Goal: Task Accomplishment & Management: Use online tool/utility

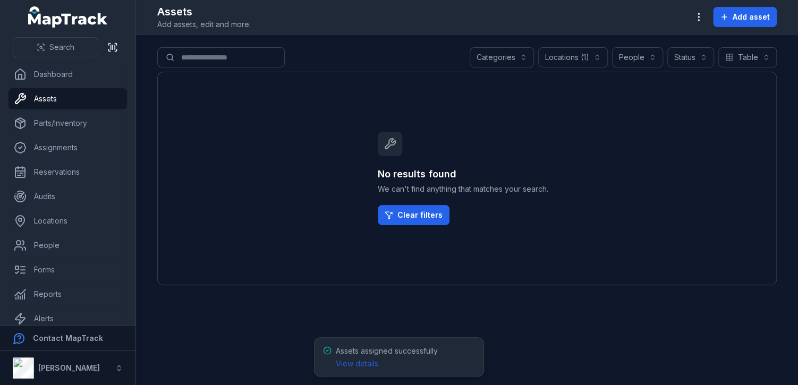
click at [577, 55] on div "Locations (1)" at bounding box center [573, 57] width 70 height 20
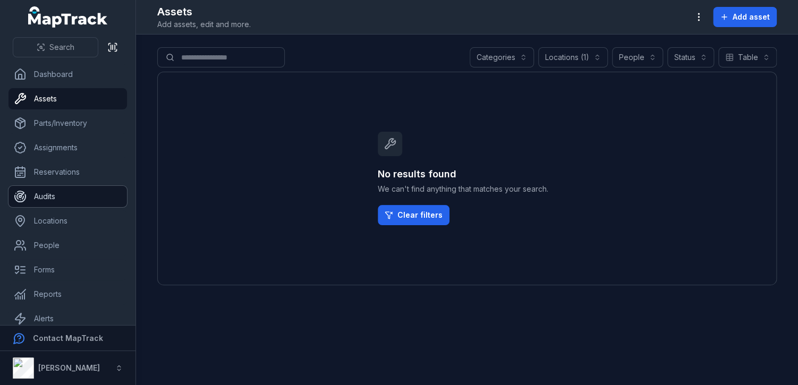
click at [41, 192] on link "Audits" at bounding box center [68, 196] width 119 height 21
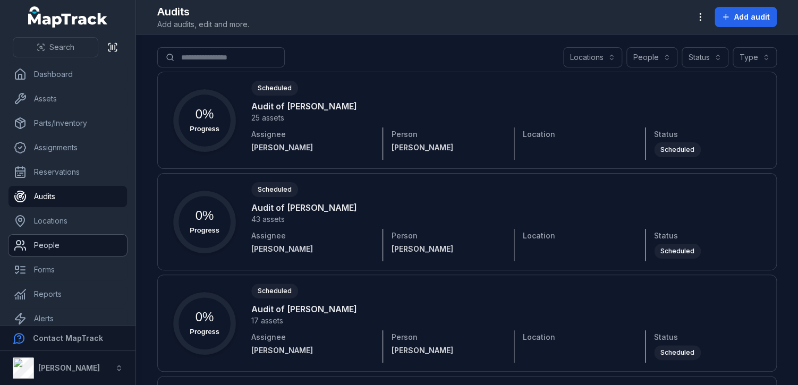
click at [42, 246] on link "People" at bounding box center [68, 245] width 119 height 21
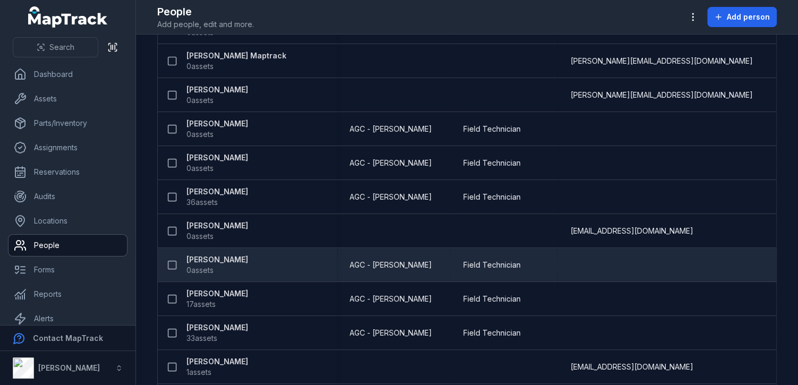
scroll to position [208, 0]
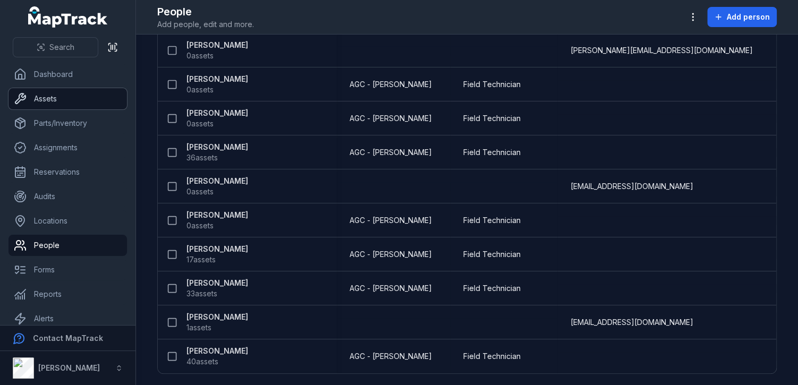
click at [60, 99] on link "Assets" at bounding box center [68, 98] width 119 height 21
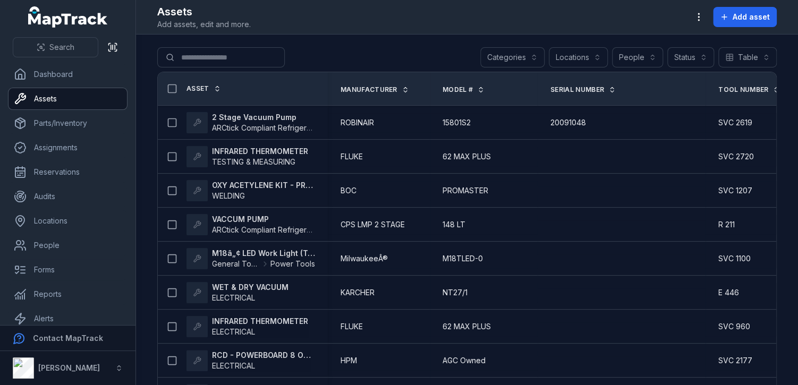
click at [554, 55] on div "Locations" at bounding box center [578, 57] width 59 height 20
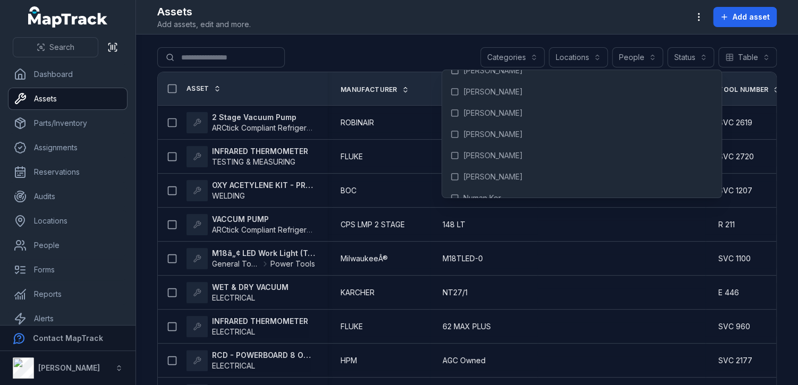
scroll to position [3779, 0]
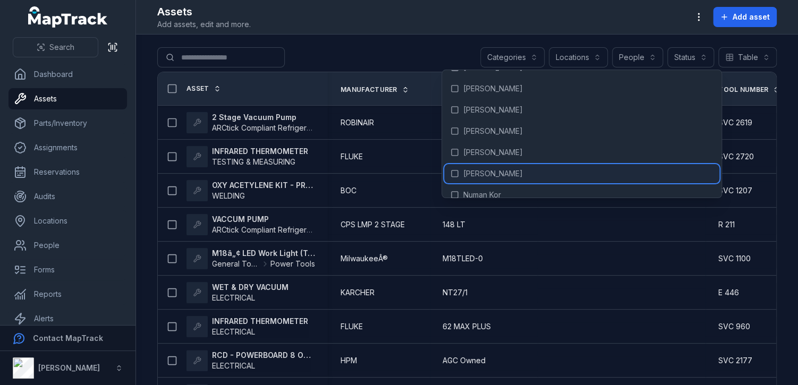
click at [474, 168] on span "[PERSON_NAME]" at bounding box center [493, 173] width 60 height 11
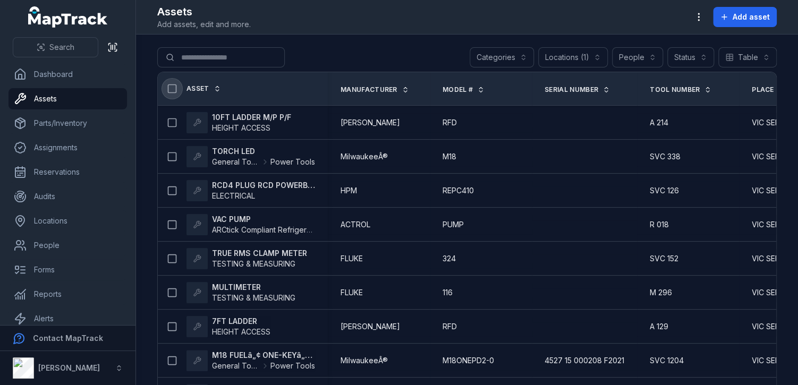
click at [171, 90] on icon at bounding box center [172, 88] width 11 height 11
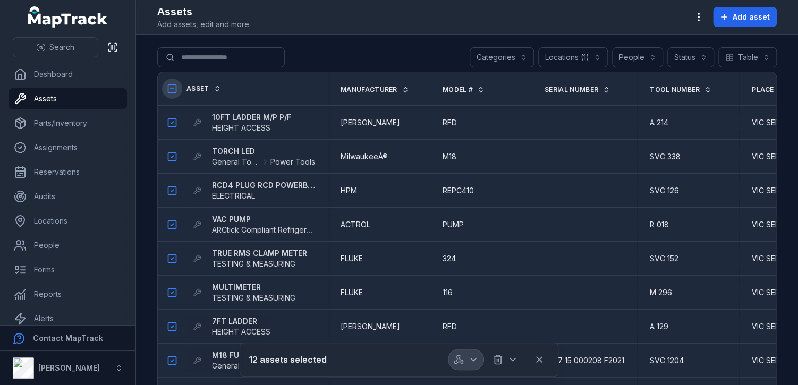
click at [476, 363] on icon "button" at bounding box center [473, 359] width 11 height 11
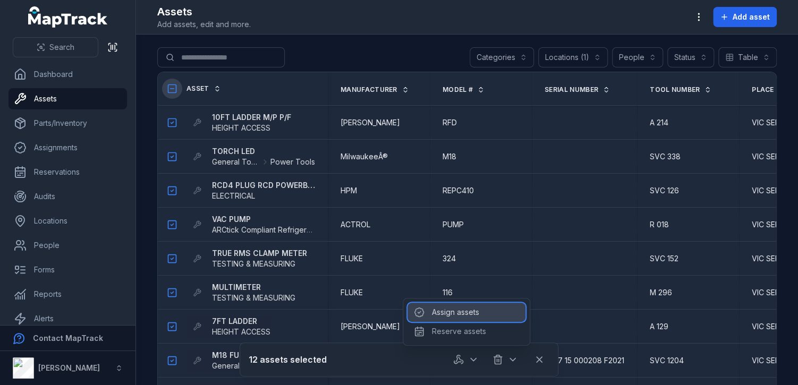
click at [460, 309] on div "Assign assets" at bounding box center [467, 312] width 118 height 19
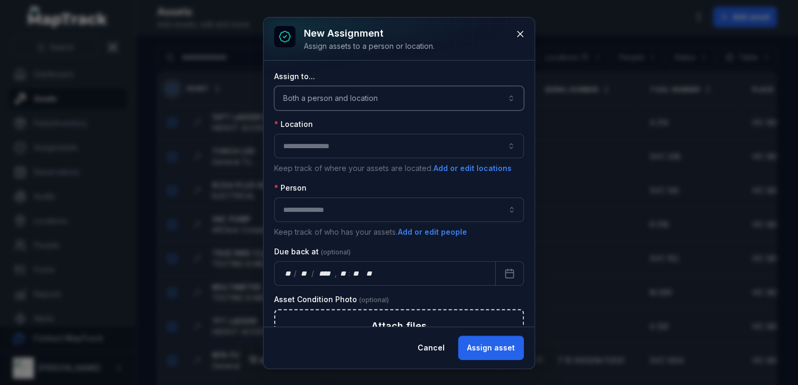
click at [378, 102] on button "Both a person and location ****" at bounding box center [399, 98] width 250 height 24
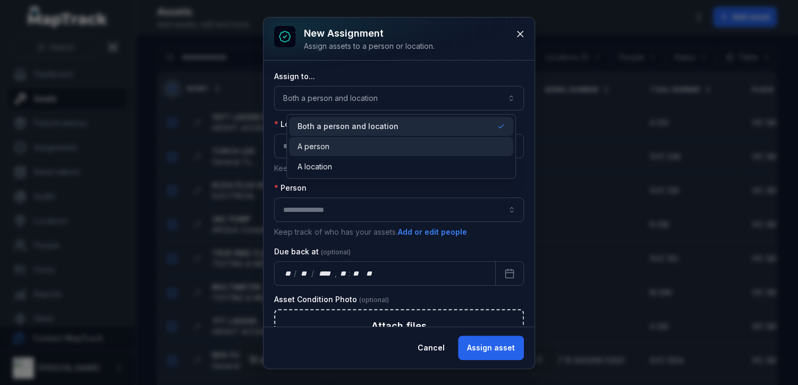
click at [361, 146] on div "A person" at bounding box center [401, 146] width 207 height 11
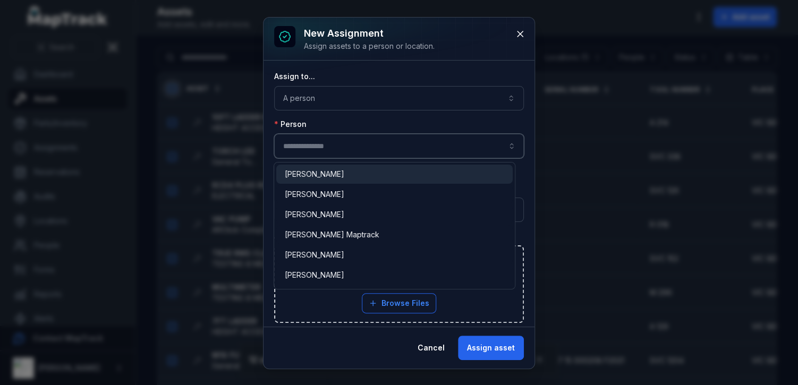
click at [367, 151] on input "assignment-add:person-label" at bounding box center [399, 146] width 250 height 24
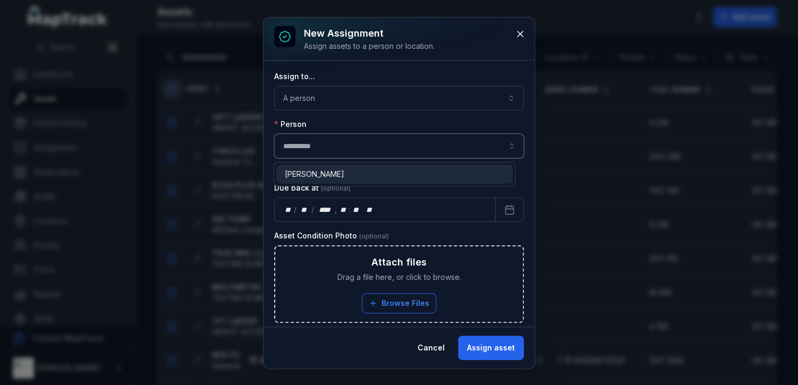
click at [359, 172] on div "[PERSON_NAME]" at bounding box center [394, 174] width 219 height 11
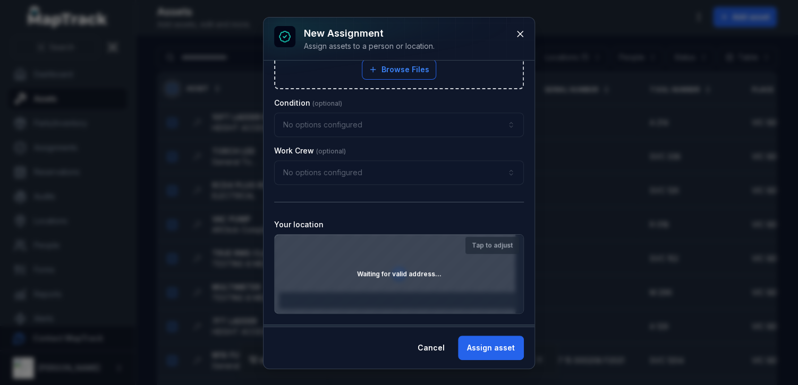
scroll to position [250, 0]
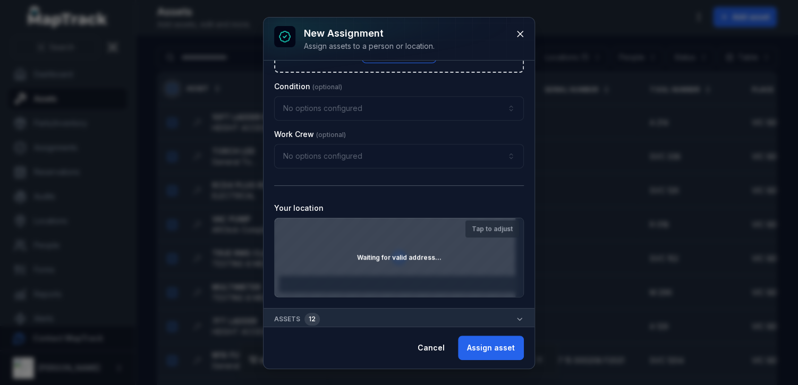
type input "**********"
click at [371, 231] on div "Waiting for valid address..." at bounding box center [399, 257] width 249 height 79
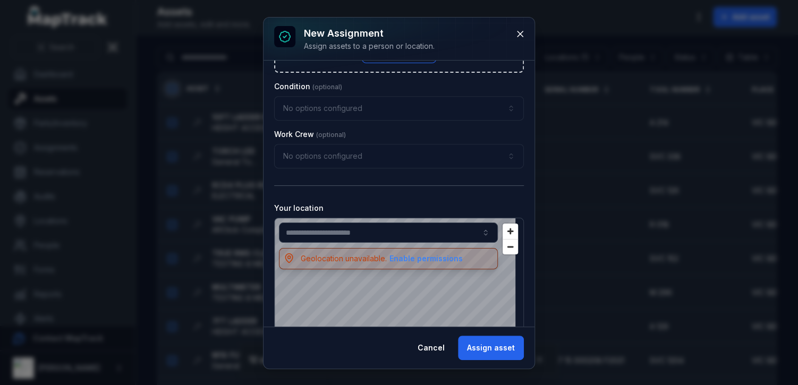
scroll to position [361, 0]
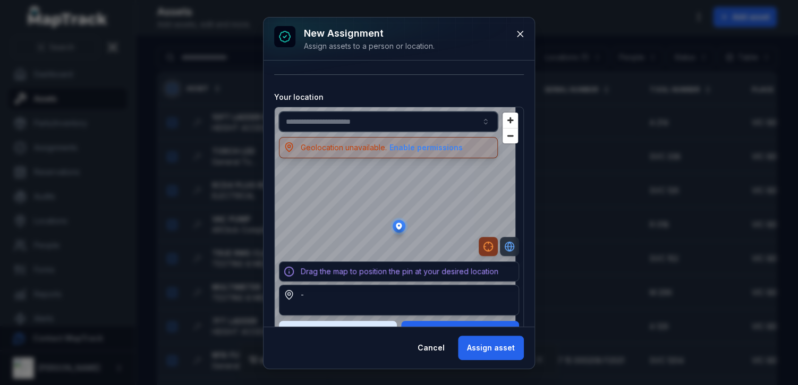
click at [393, 119] on input "text" at bounding box center [388, 122] width 219 height 20
paste input "**********"
type input "**********"
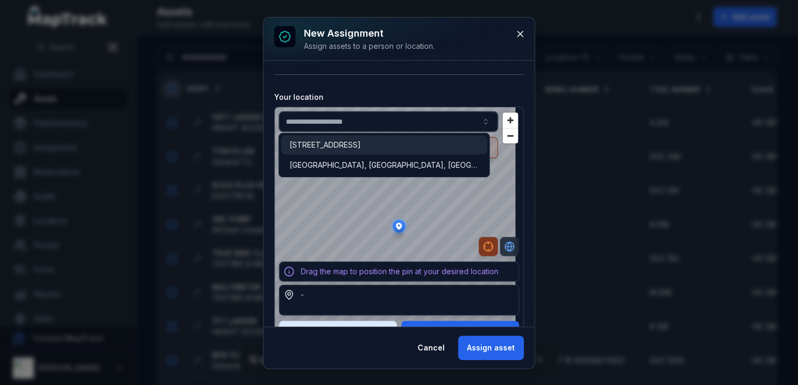
click at [361, 149] on span "[STREET_ADDRESS]" at bounding box center [325, 145] width 71 height 11
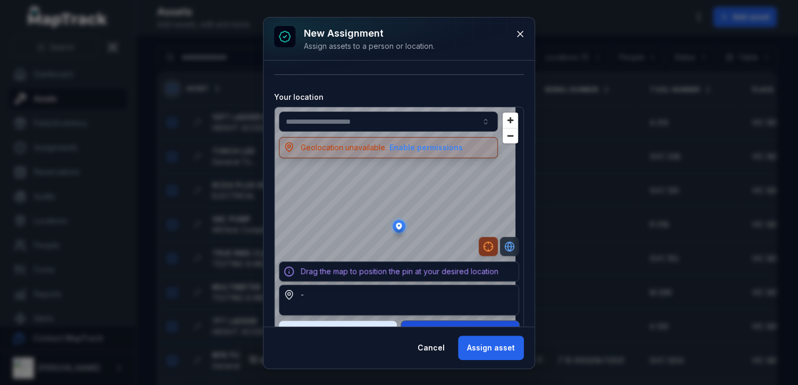
type input "**********"
click at [419, 322] on button "Confirm Location" at bounding box center [460, 331] width 118 height 20
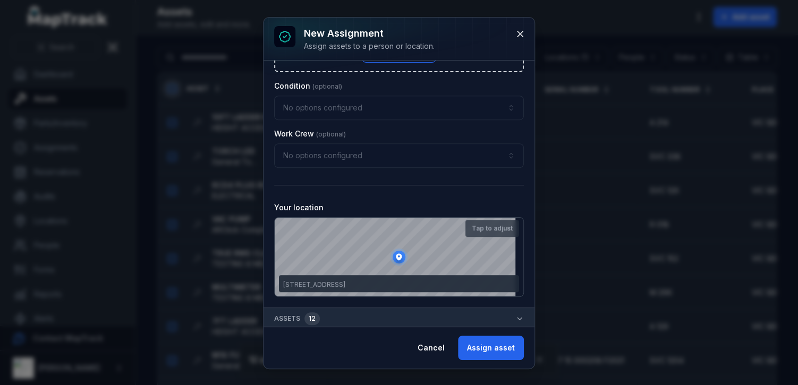
scroll to position [250, 0]
click at [504, 347] on button "Assign asset" at bounding box center [491, 348] width 66 height 24
